Goal: Use online tool/utility: Utilize a website feature to perform a specific function

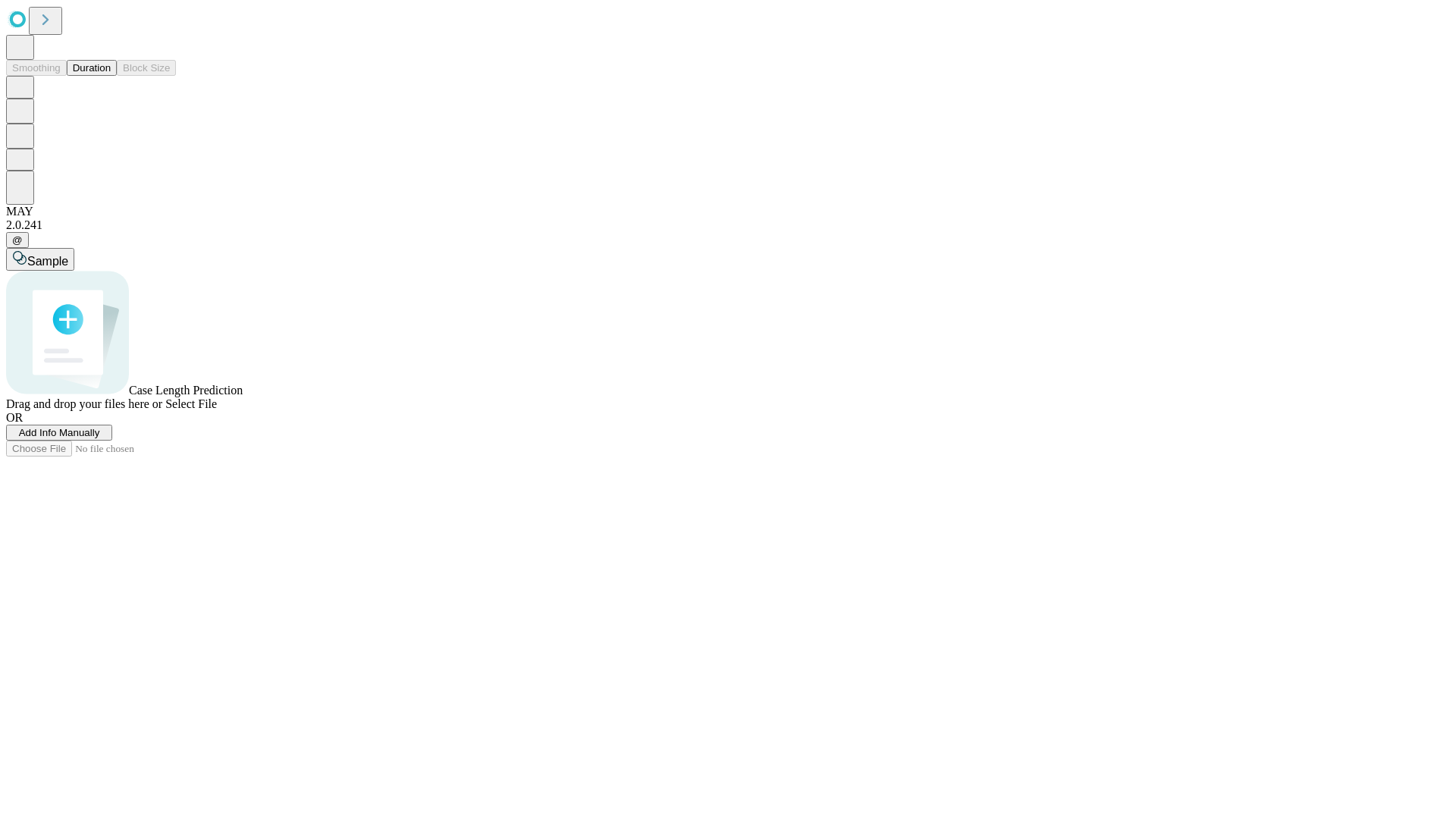
click at [111, 75] on button "Duration" at bounding box center [92, 68] width 50 height 16
click at [217, 410] on span "Select File" at bounding box center [191, 403] width 52 height 13
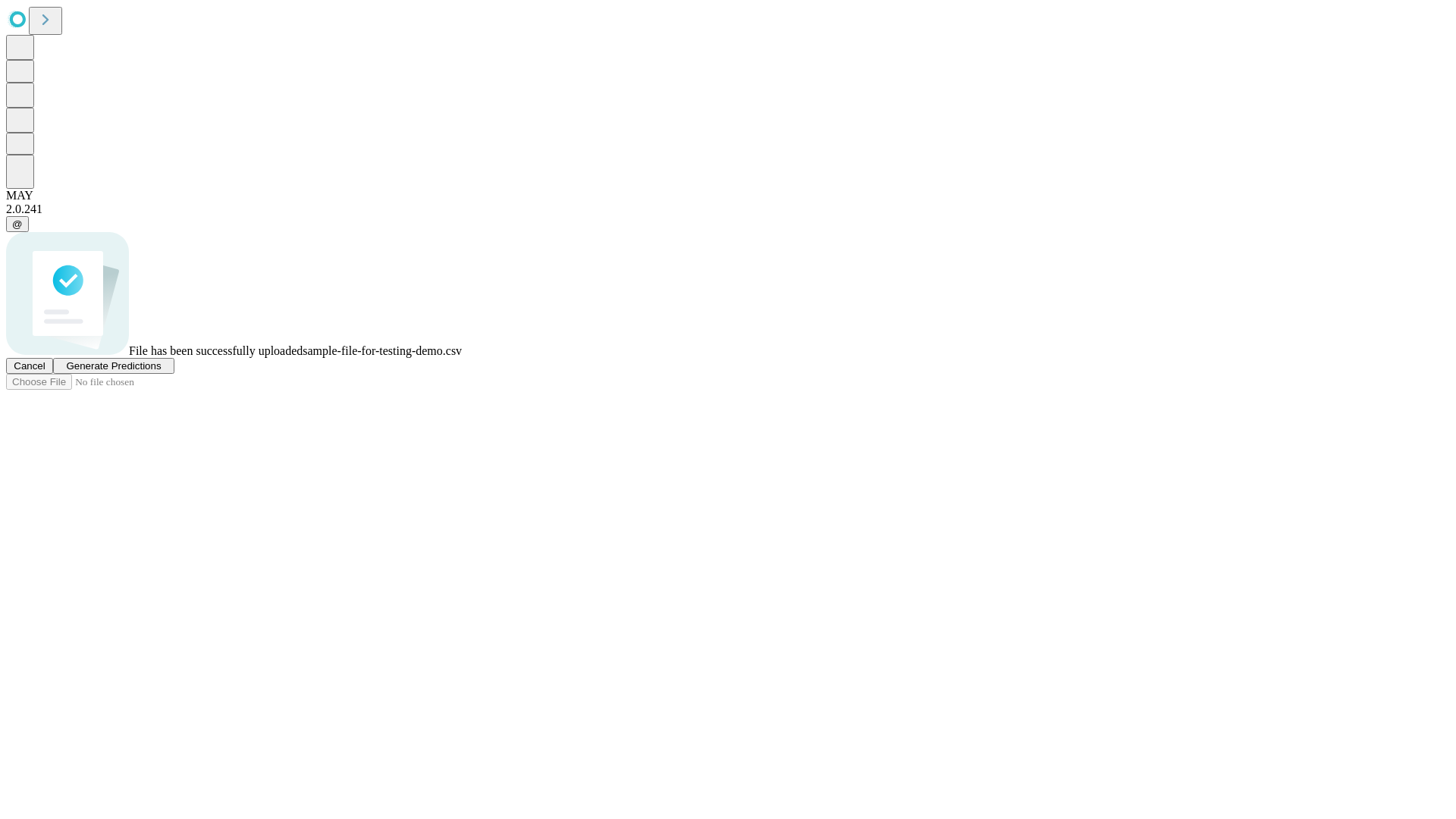
click at [160, 372] on span "Generate Predictions" at bounding box center [113, 365] width 95 height 11
